Goal: Information Seeking & Learning: Learn about a topic

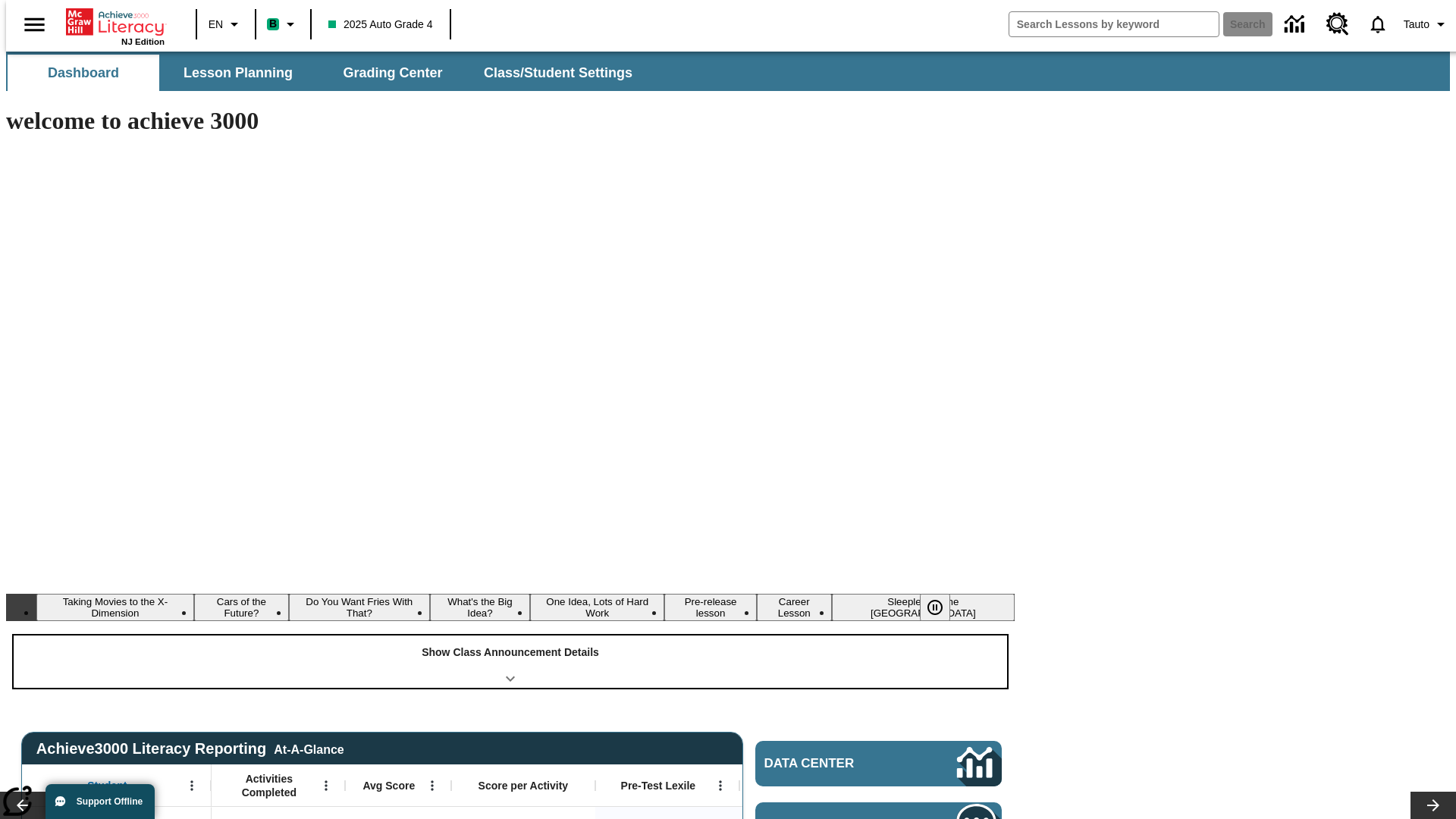
click at [510, 635] on div "Show Class Announcement Details" at bounding box center [509, 661] width 993 height 52
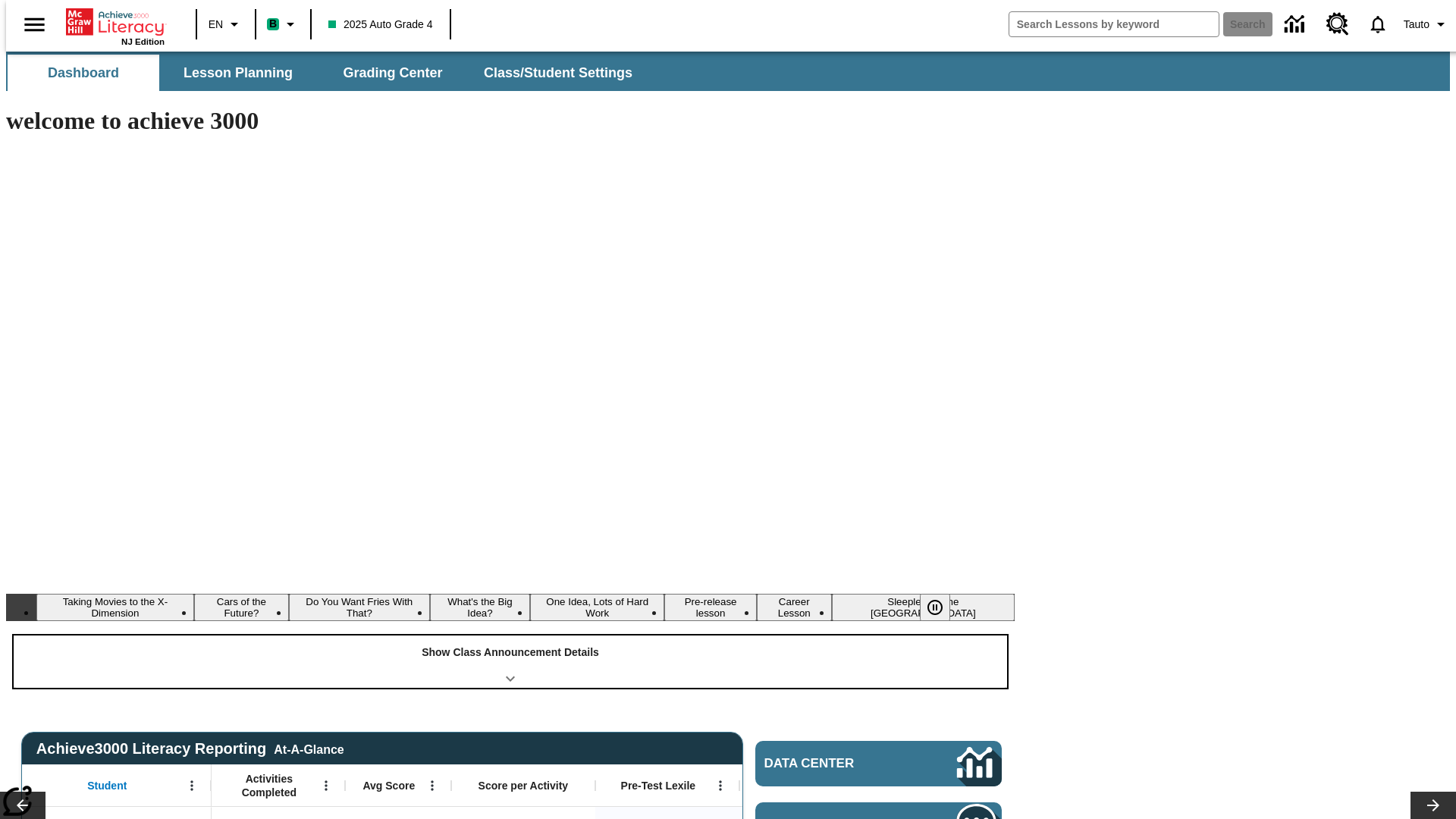
click at [510, 635] on div "Show Class Announcement Details" at bounding box center [509, 661] width 993 height 52
